Goal: Communication & Community: Answer question/provide support

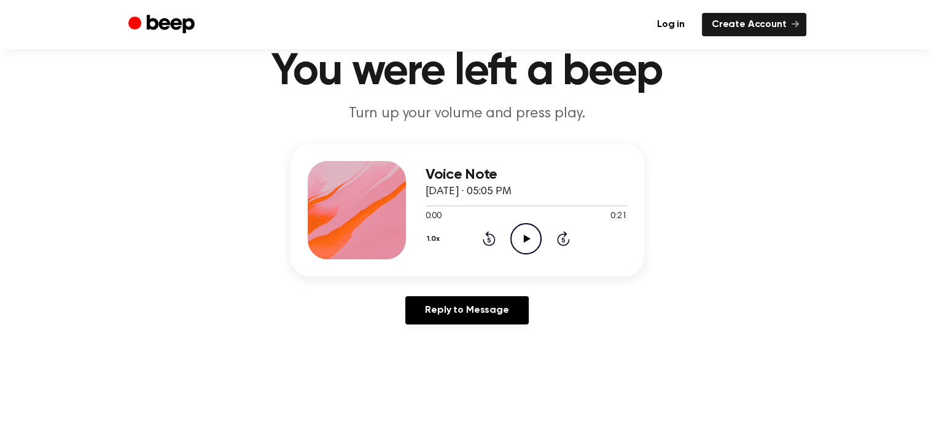
scroll to position [123, 0]
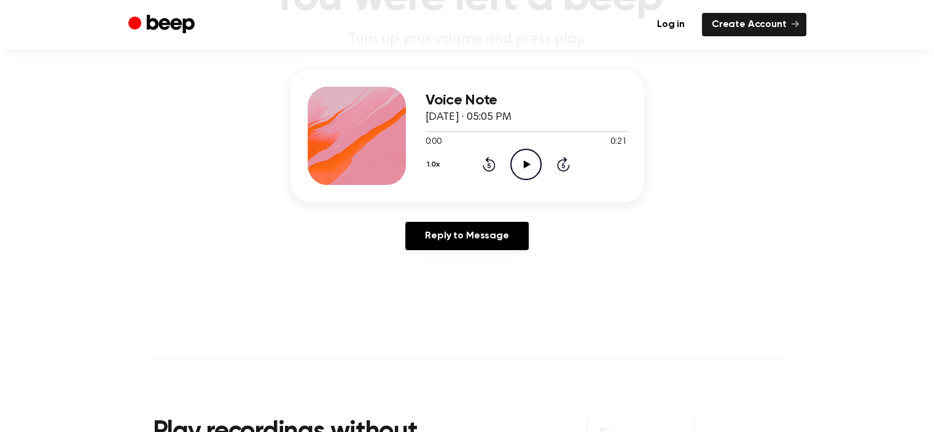
click at [529, 163] on icon at bounding box center [527, 164] width 7 height 8
click at [488, 164] on icon "Rewind 5 seconds" at bounding box center [489, 164] width 14 height 16
drag, startPoint x: 505, startPoint y: 134, endPoint x: 368, endPoint y: 132, distance: 136.9
click at [364, 136] on div "Voice Note [DATE] · 05:05 PM 0:09 0:21 Your browser does not support the [objec…" at bounding box center [467, 135] width 354 height 133
click at [487, 165] on icon "Rewind 5 seconds" at bounding box center [489, 164] width 14 height 16
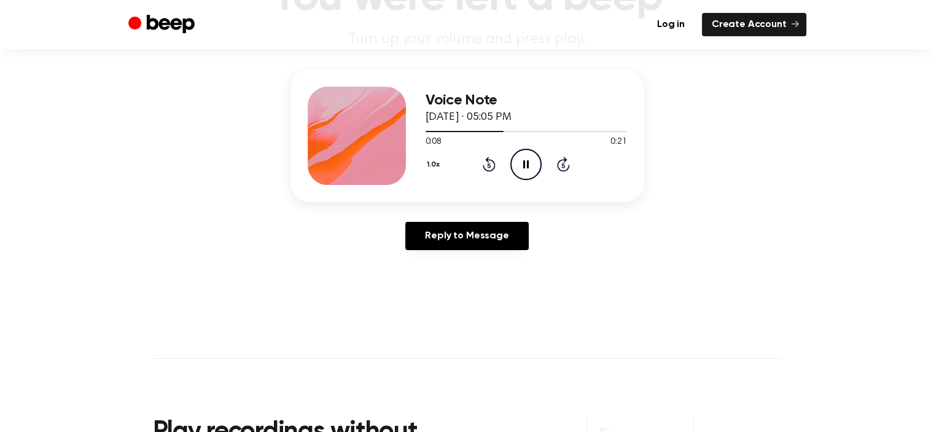
click at [487, 166] on icon at bounding box center [488, 165] width 3 height 5
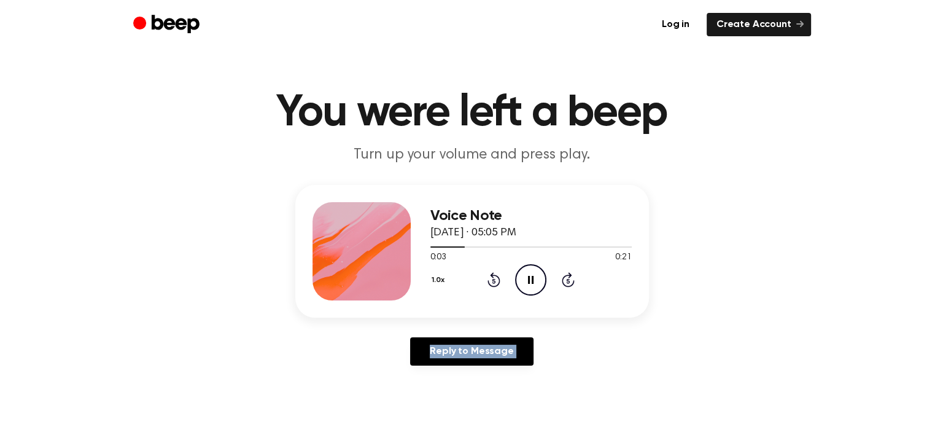
scroll to position [0, 0]
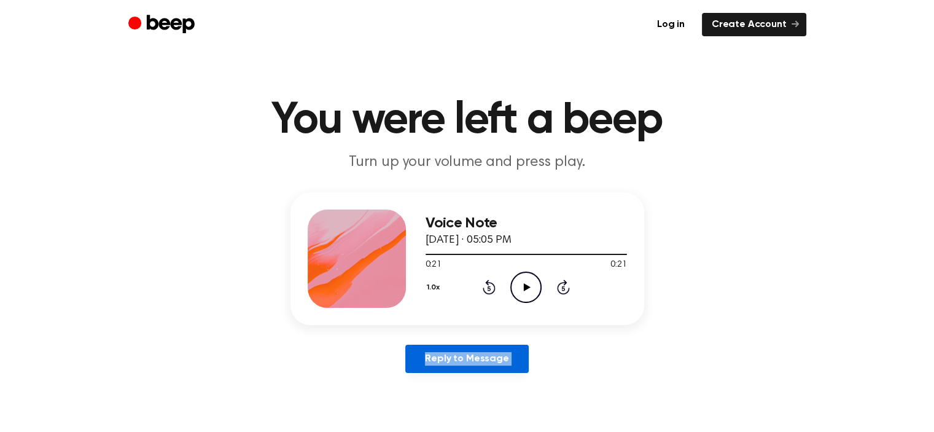
click at [482, 354] on link "Reply to Message" at bounding box center [466, 358] width 123 height 28
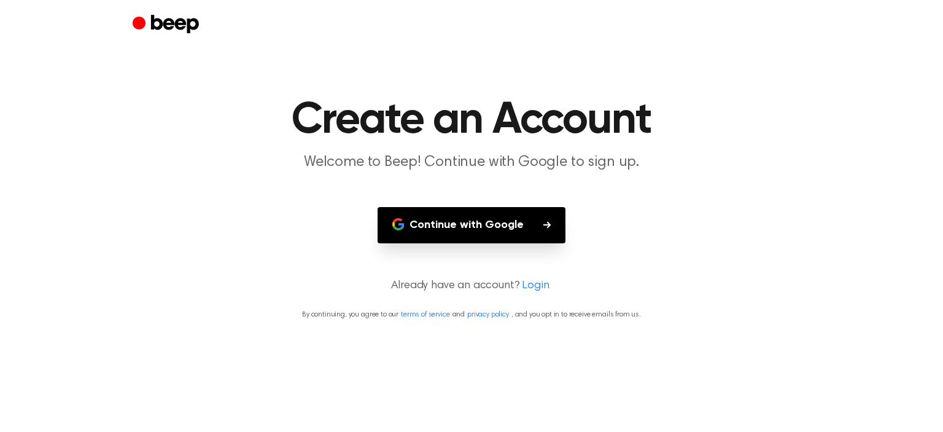
click at [463, 227] on button "Continue with Google" at bounding box center [472, 225] width 188 height 36
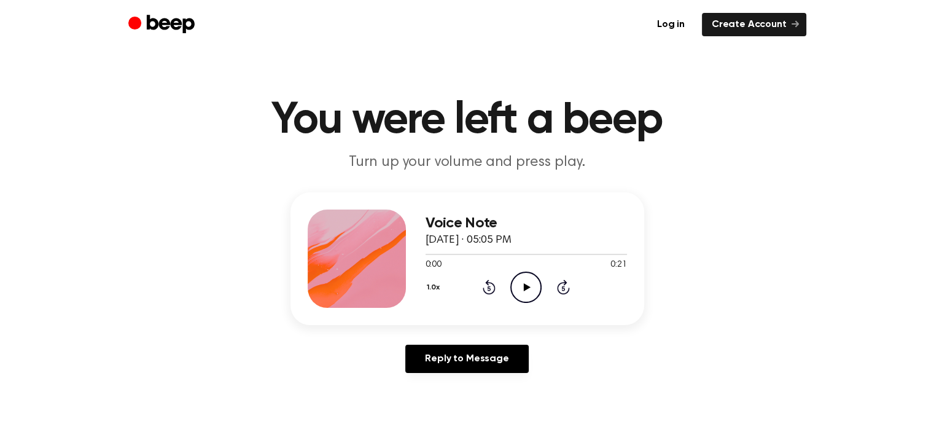
click at [514, 273] on icon "Play Audio" at bounding box center [525, 286] width 31 height 31
click at [486, 285] on icon "Rewind 5 seconds" at bounding box center [489, 287] width 14 height 16
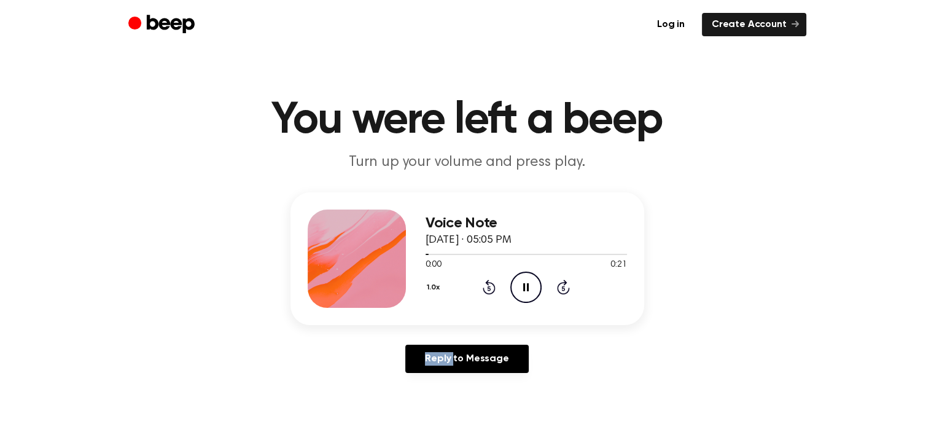
click at [486, 285] on icon "Rewind 5 seconds" at bounding box center [489, 287] width 14 height 16
